Goal: Download file/media

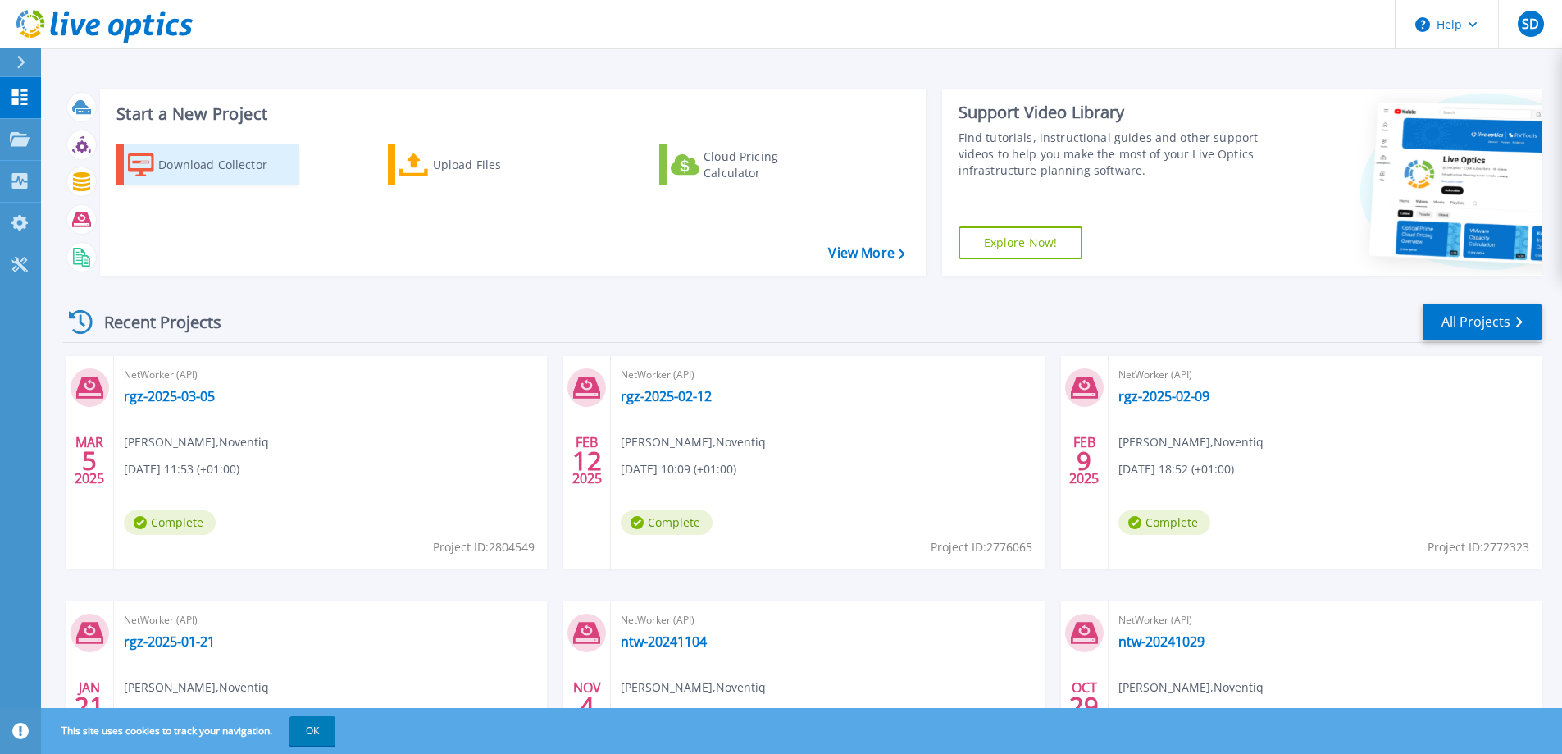
click at [237, 163] on div "Download Collector" at bounding box center [223, 164] width 131 height 33
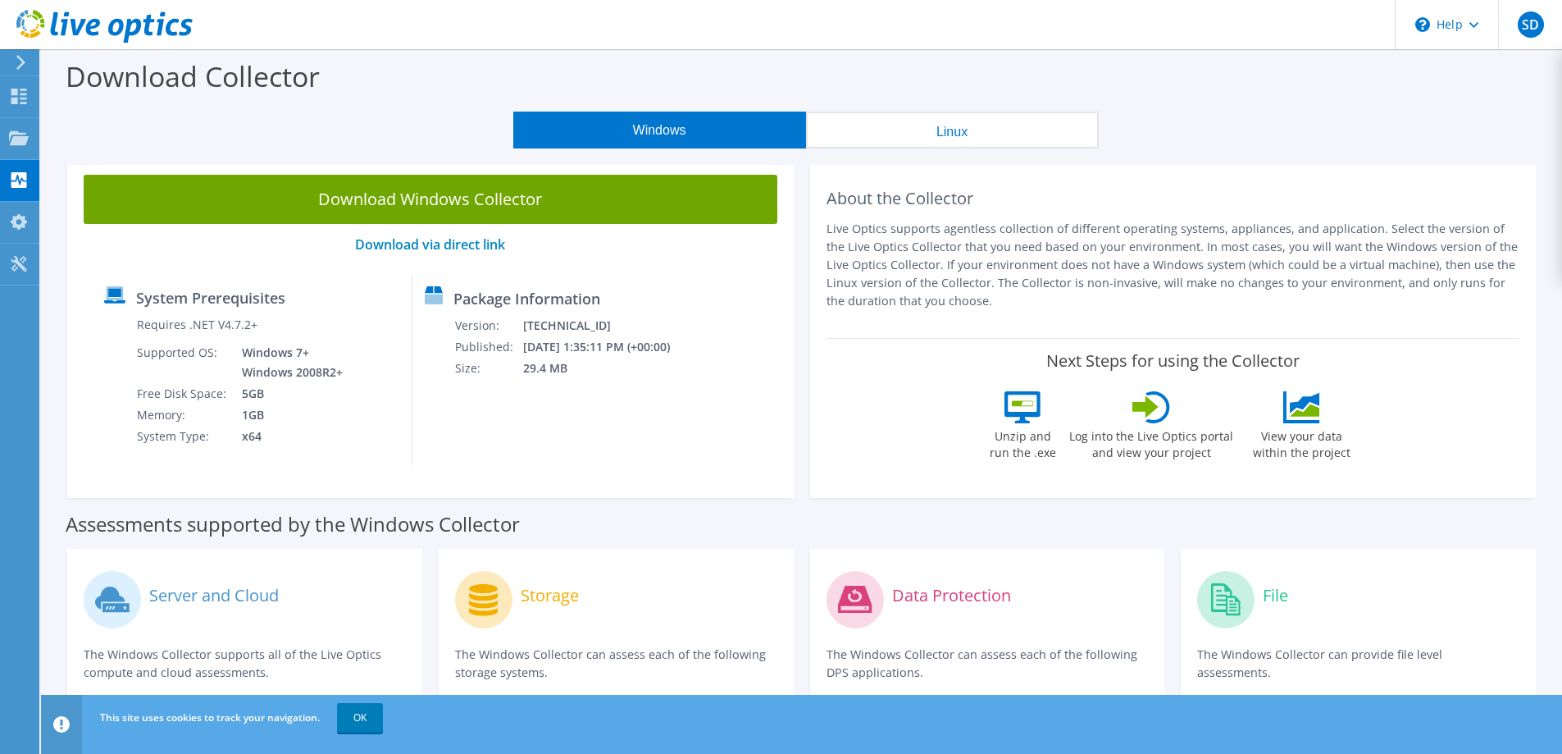
click at [917, 128] on button "Linux" at bounding box center [952, 130] width 293 height 37
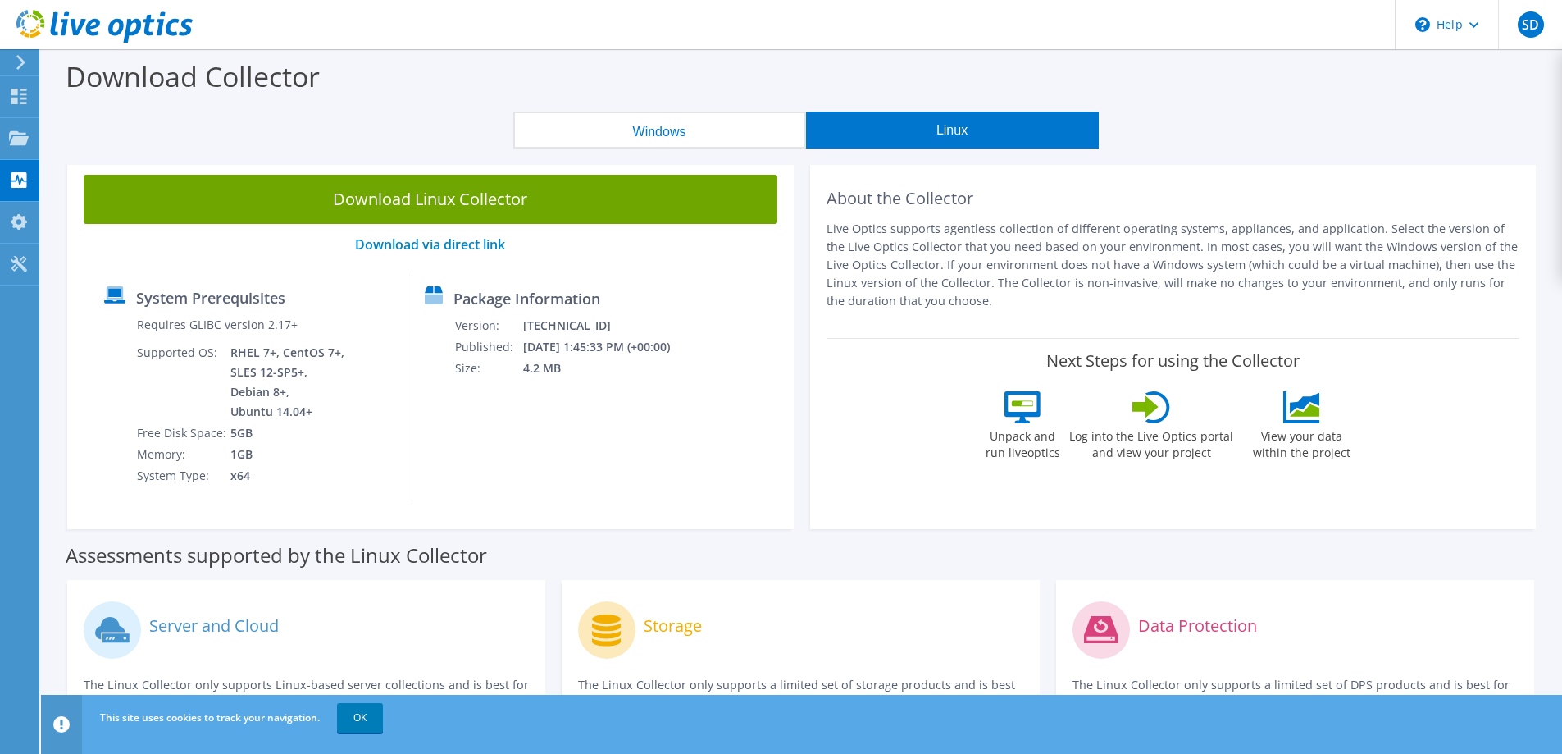
click at [621, 137] on button "Windows" at bounding box center [659, 130] width 293 height 37
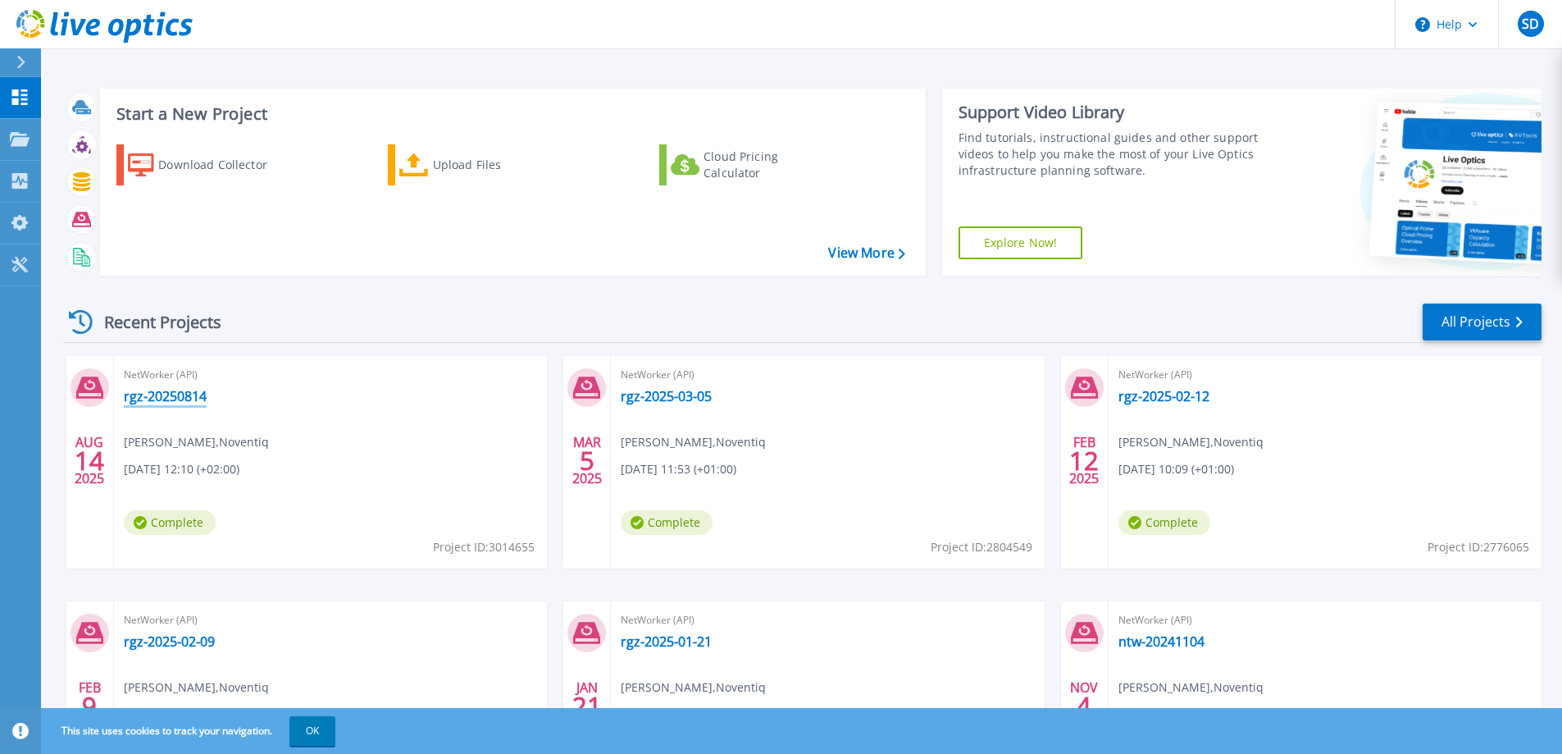
click at [150, 398] on link "rgz-20250814" at bounding box center [165, 396] width 83 height 16
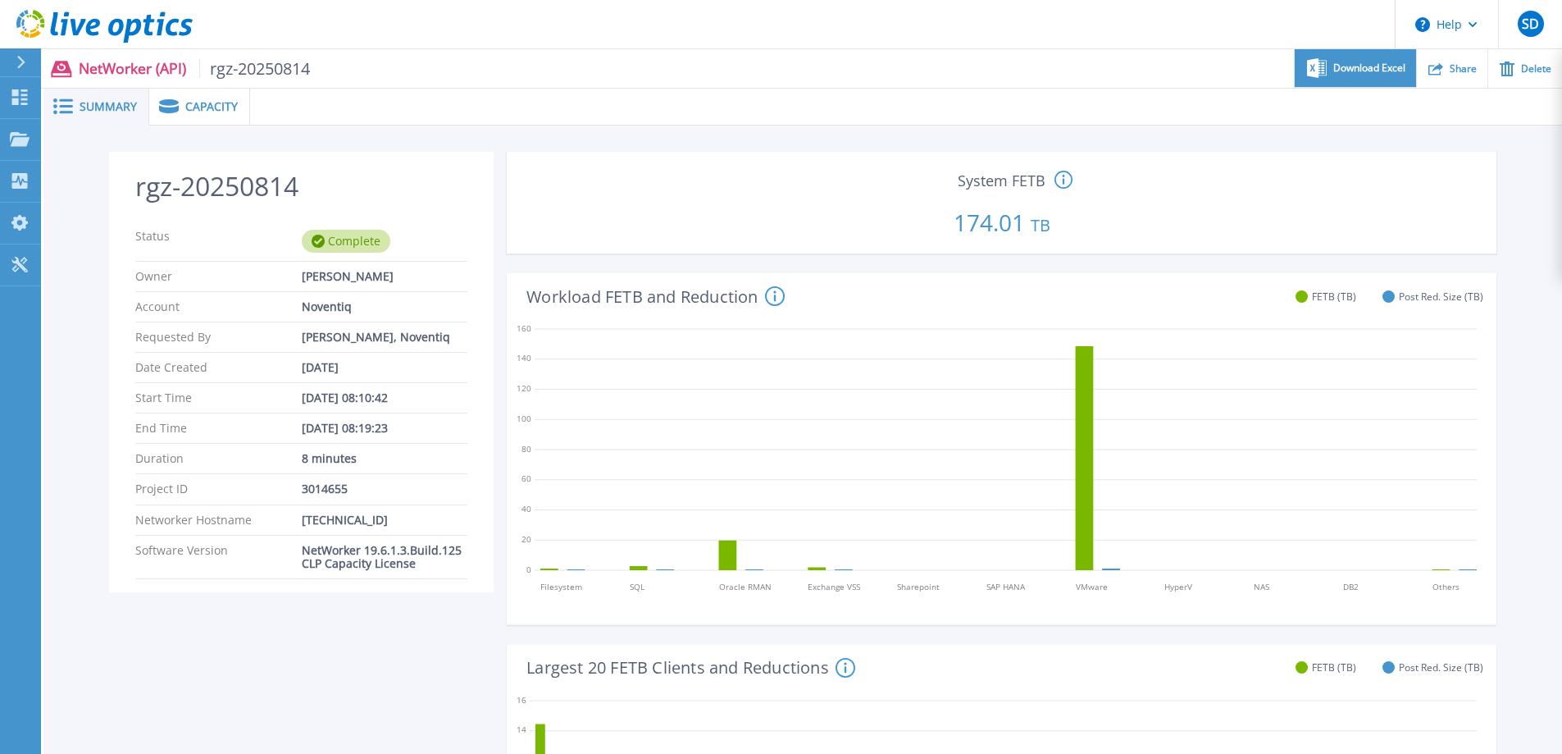
click at [1389, 64] on span "Download Excel" at bounding box center [1370, 68] width 72 height 10
